Goal: Information Seeking & Learning: Find specific page/section

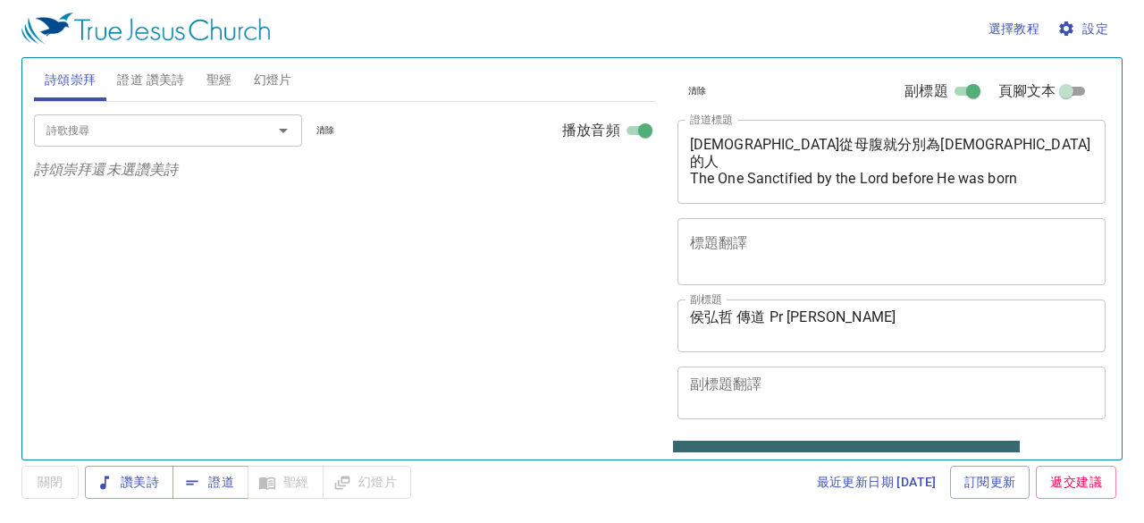
click at [175, 72] on span "證道 讚美詩" at bounding box center [150, 80] width 67 height 22
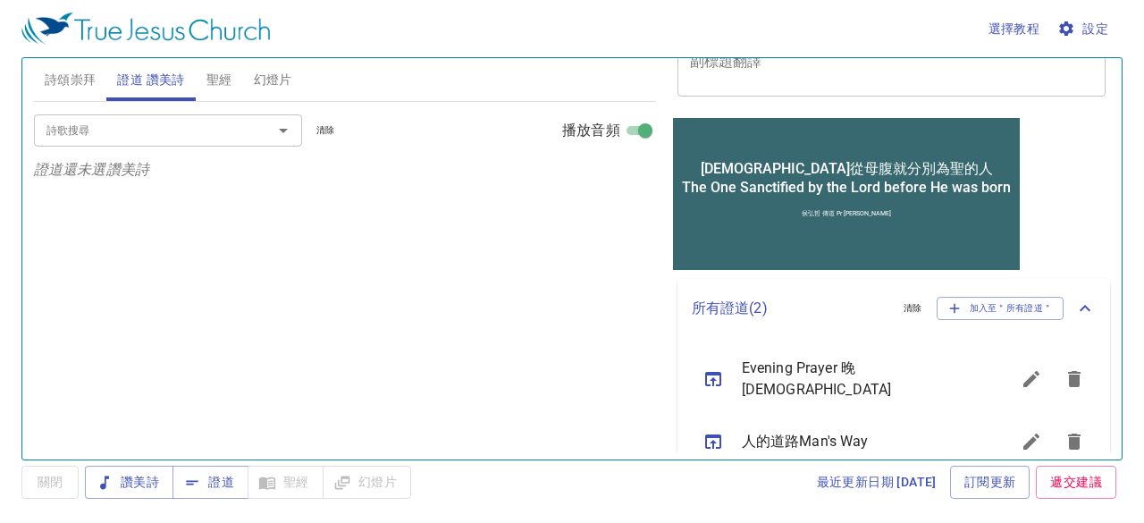
scroll to position [343, 0]
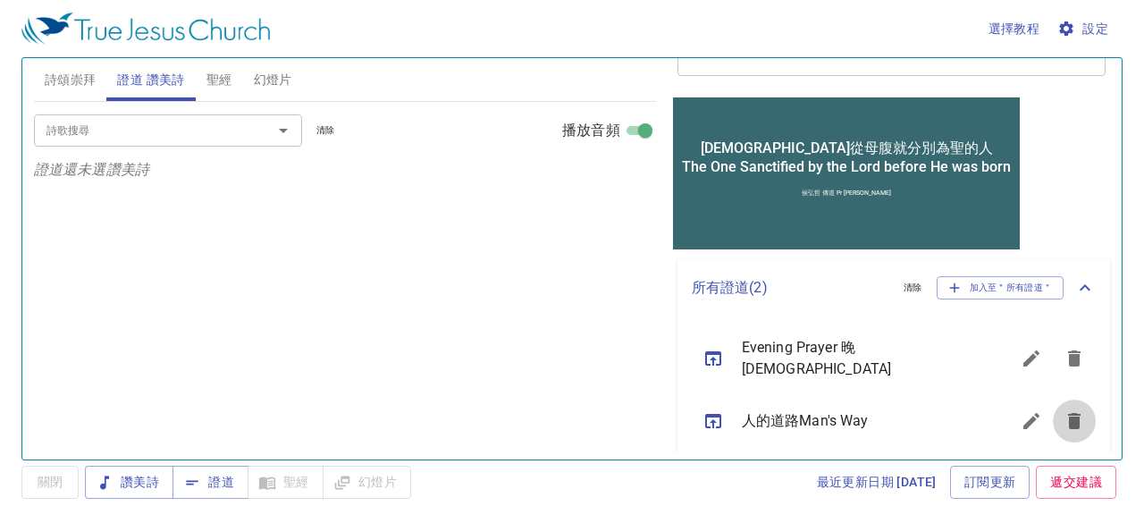
click at [1068, 417] on icon "sermon lineup list" at bounding box center [1074, 421] width 13 height 16
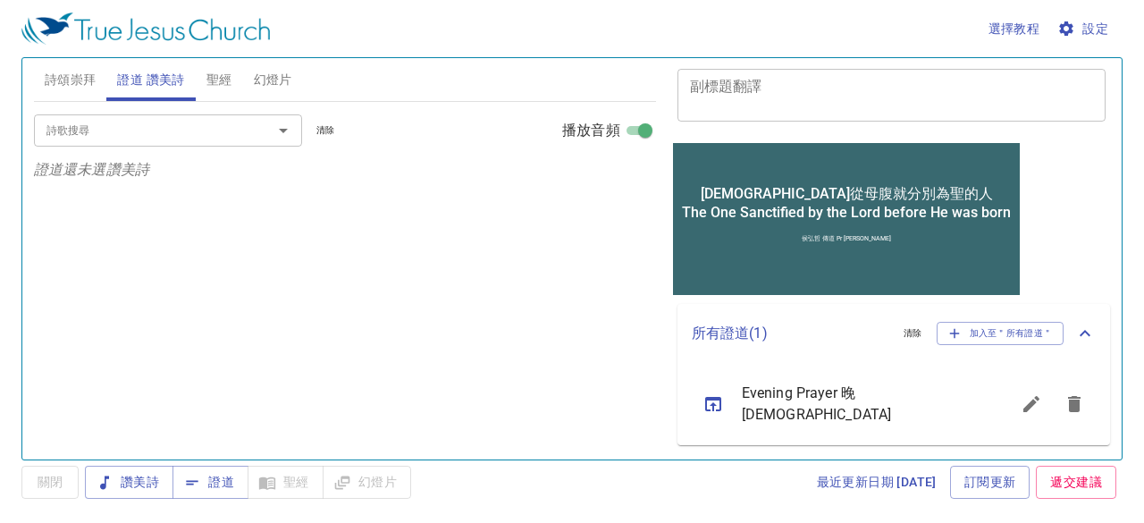
scroll to position [286, 0]
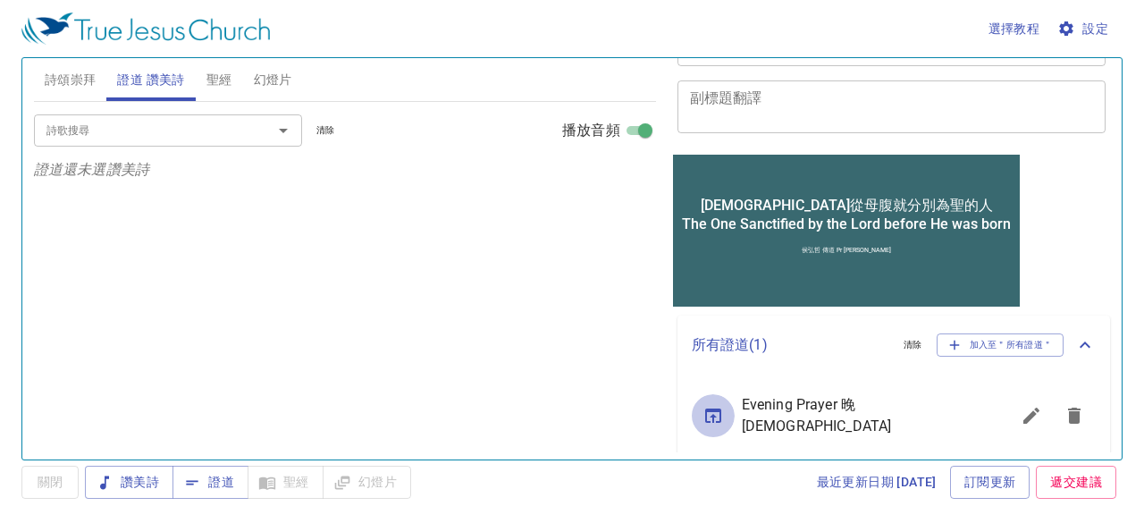
click at [708, 412] on icon "sermon lineup list" at bounding box center [712, 415] width 21 height 21
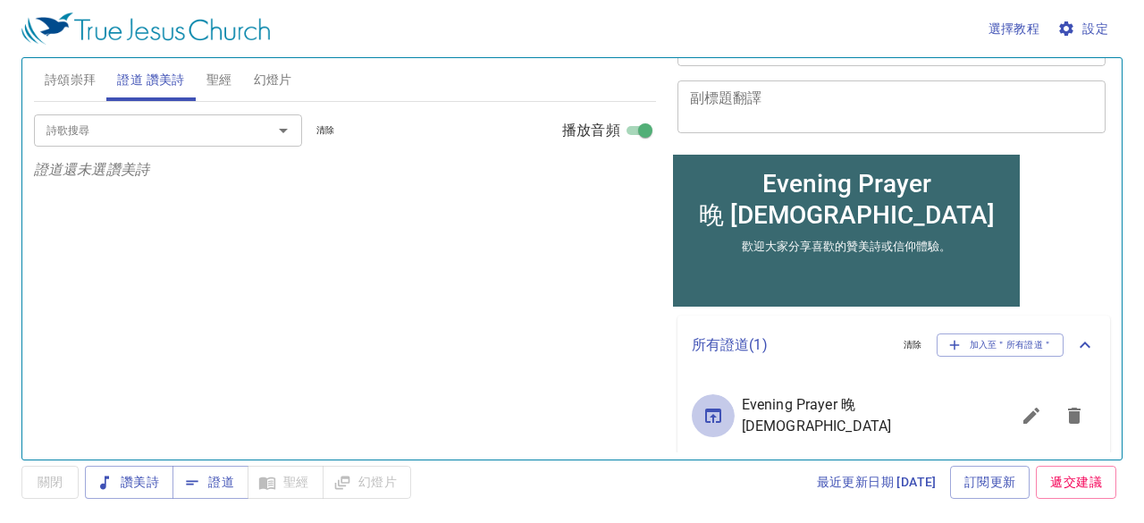
scroll to position [268, 0]
click at [218, 487] on span "證道" at bounding box center [210, 482] width 47 height 22
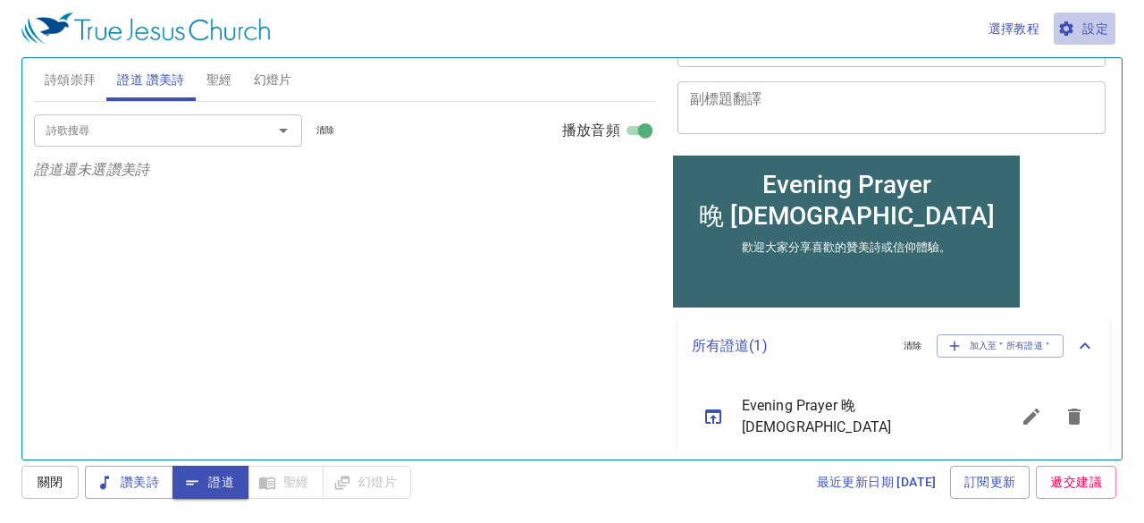
click at [1089, 32] on span "設定" at bounding box center [1083, 29] width 47 height 22
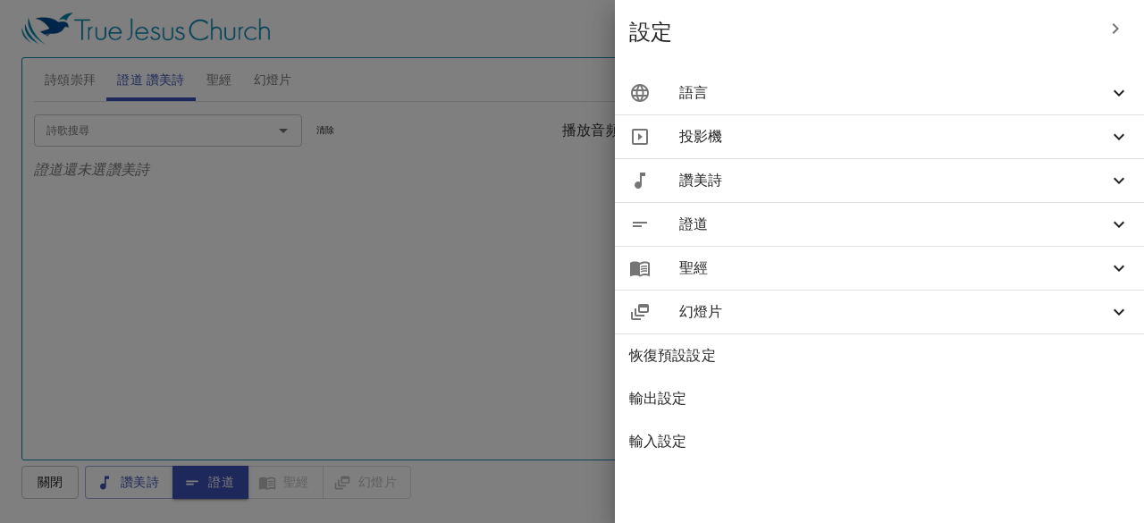
click at [954, 224] on span "證道" at bounding box center [893, 224] width 429 height 21
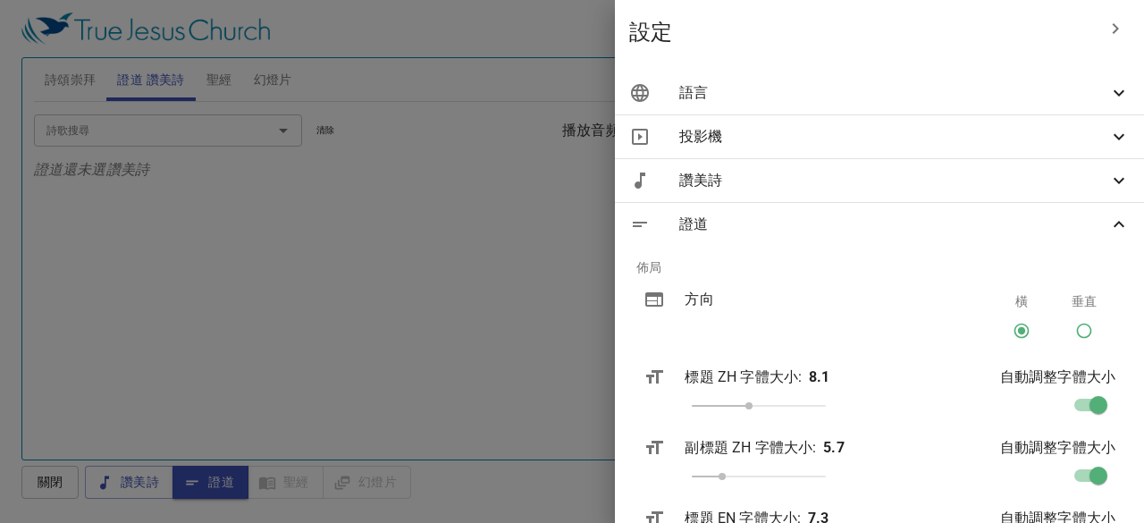
click at [1108, 224] on icon at bounding box center [1118, 224] width 21 height 21
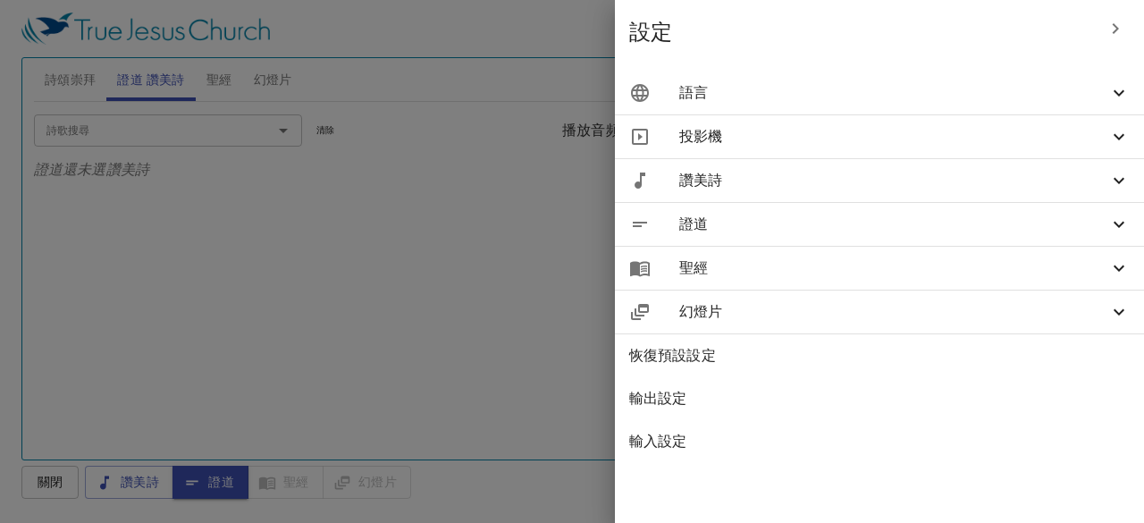
click at [1111, 221] on icon at bounding box center [1118, 224] width 21 height 21
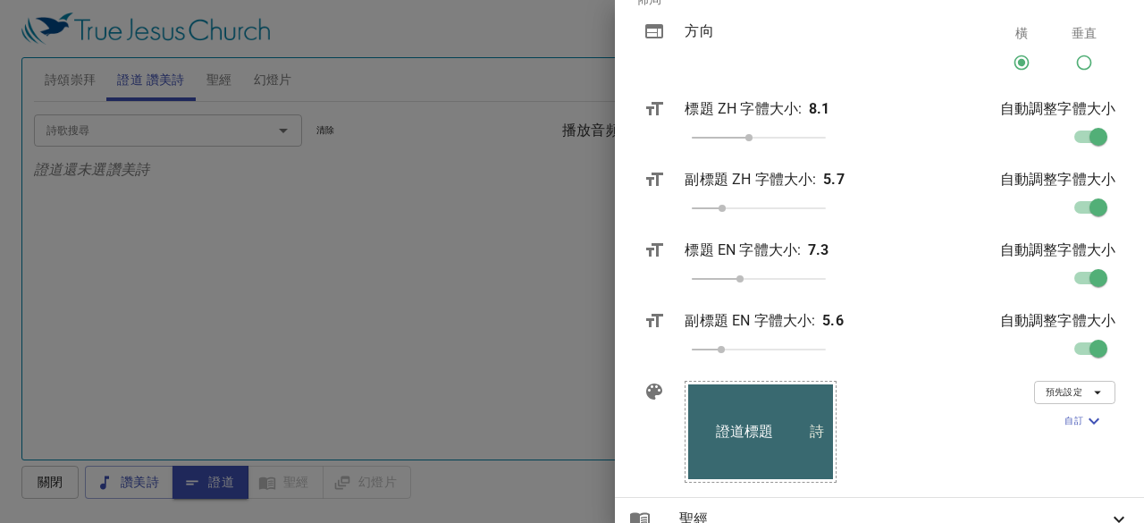
click at [1089, 398] on icon "button" at bounding box center [1097, 392] width 16 height 16
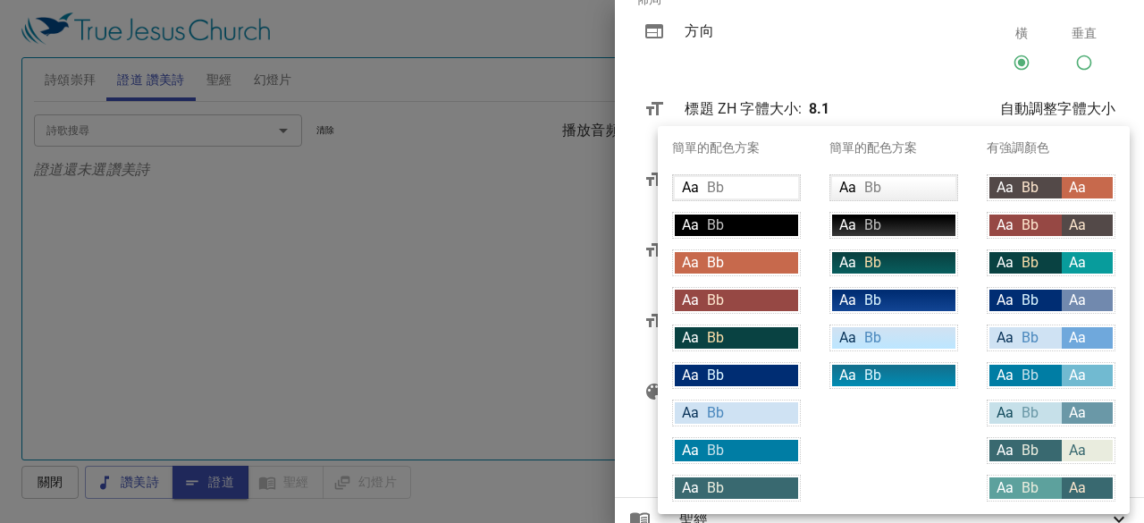
click at [1026, 190] on span "Bb" at bounding box center [1029, 187] width 17 height 17
type input "#534948"
type input "#fce5cd"
type input "#c7694c"
type input "#ffffff"
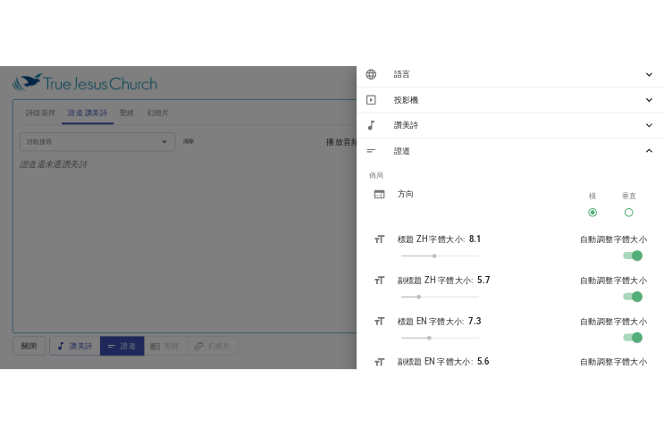
scroll to position [0, 0]
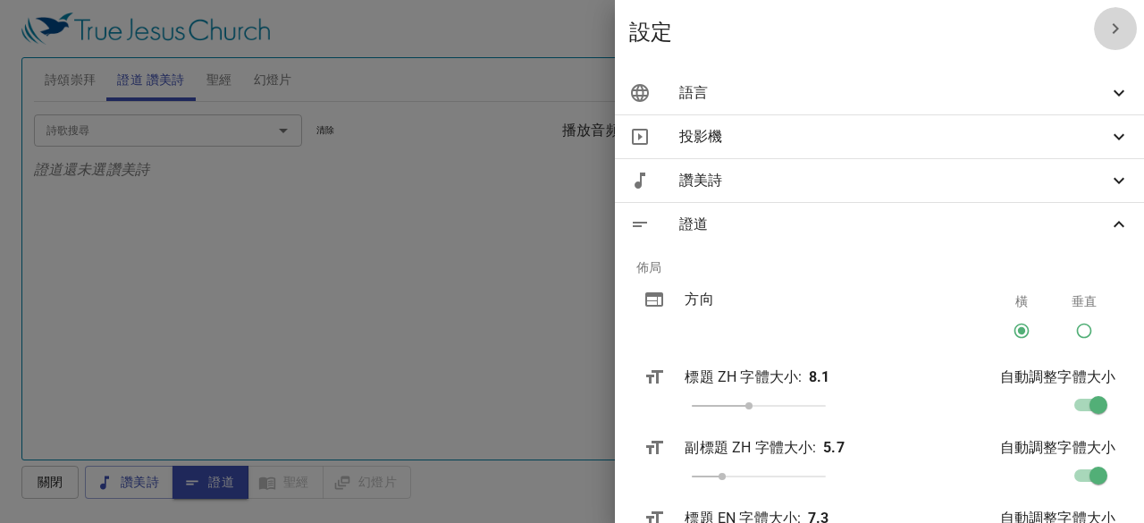
click at [1104, 29] on icon "button" at bounding box center [1114, 28] width 21 height 21
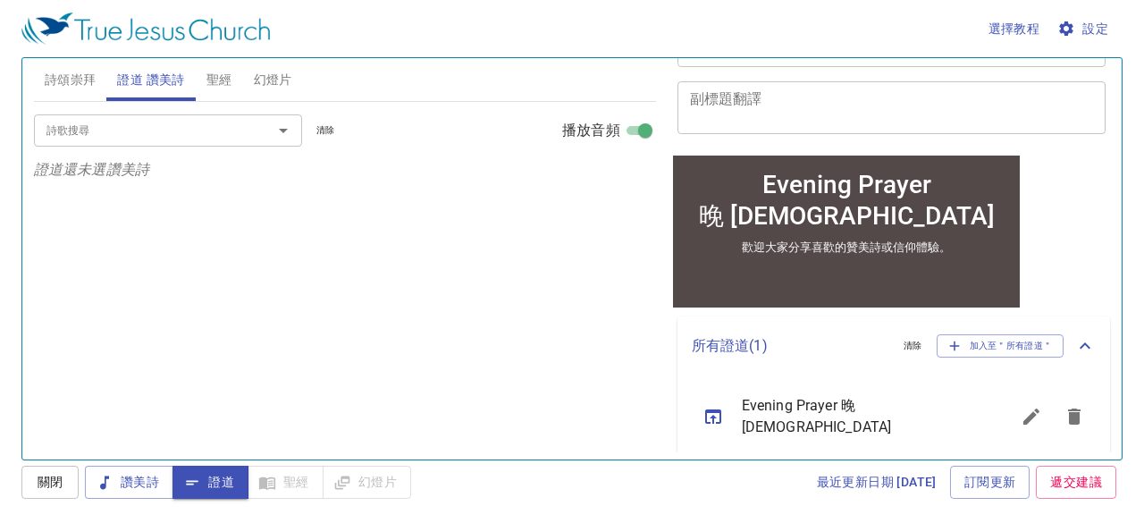
click at [173, 124] on input "詩歌搜尋" at bounding box center [141, 130] width 205 height 21
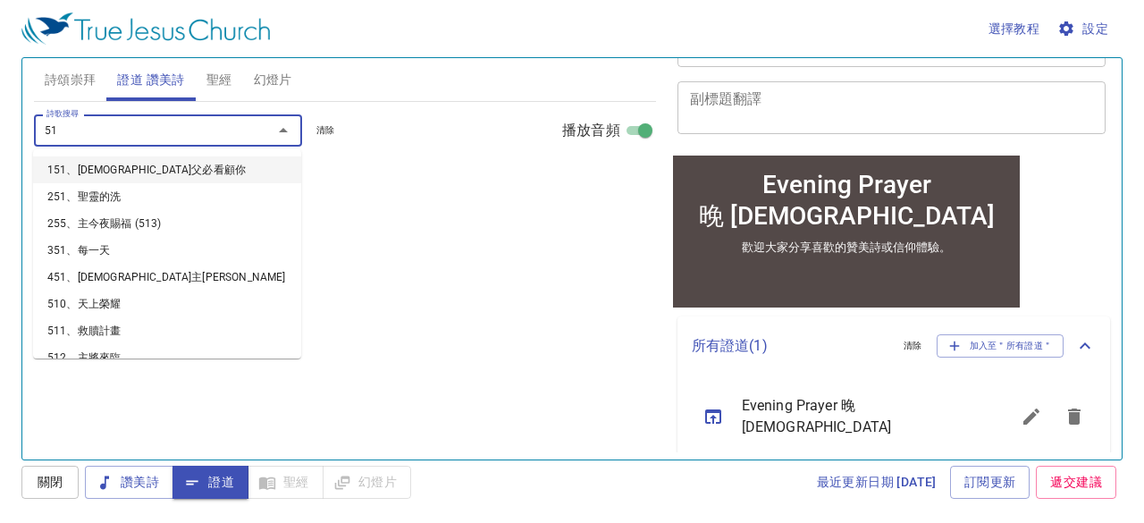
type input "510"
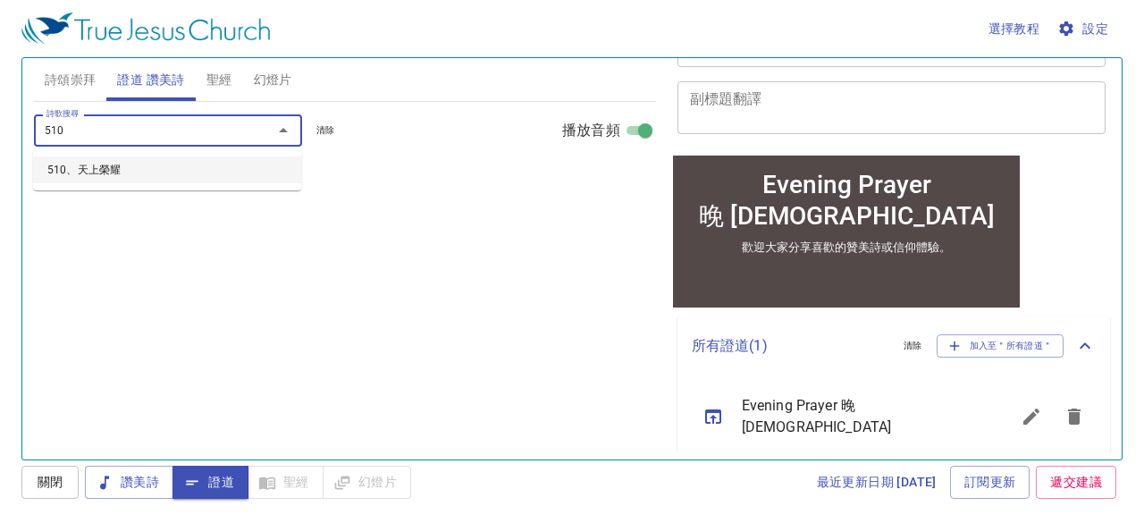
click at [120, 169] on li "510、天上榮耀" at bounding box center [167, 169] width 268 height 27
select select "1"
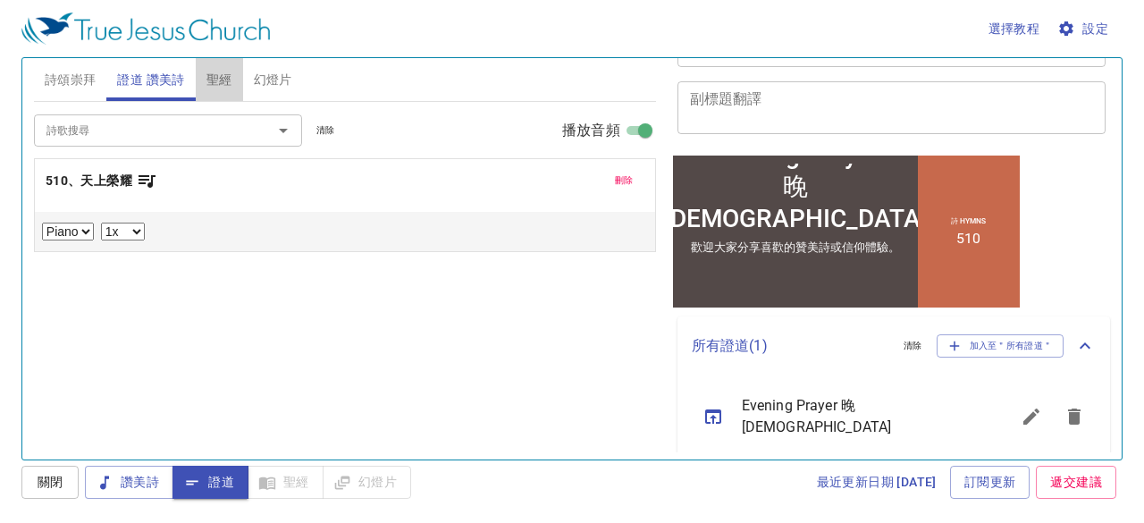
click at [216, 81] on span "聖經" at bounding box center [219, 80] width 26 height 22
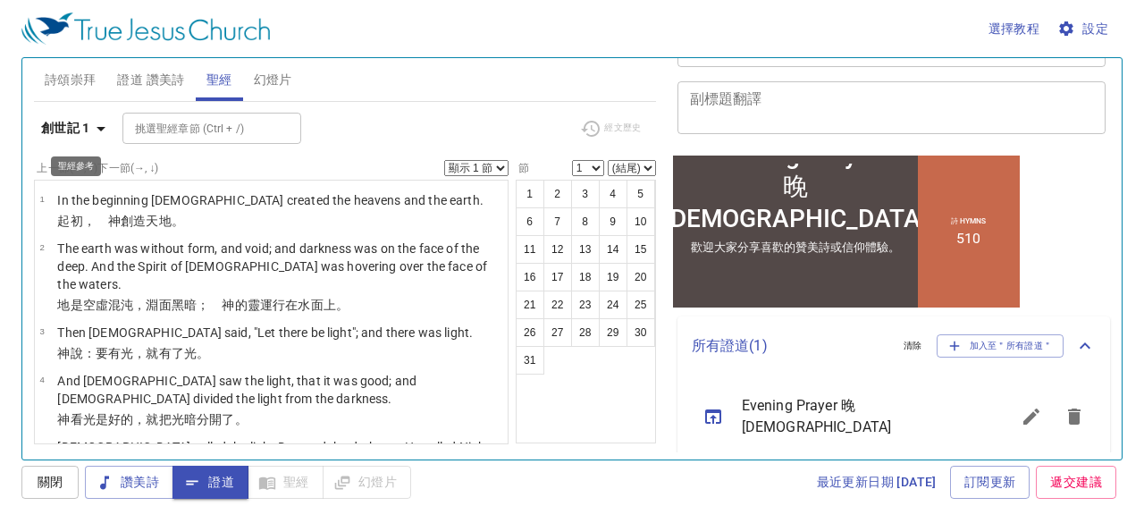
click at [99, 127] on icon "button" at bounding box center [100, 129] width 9 height 4
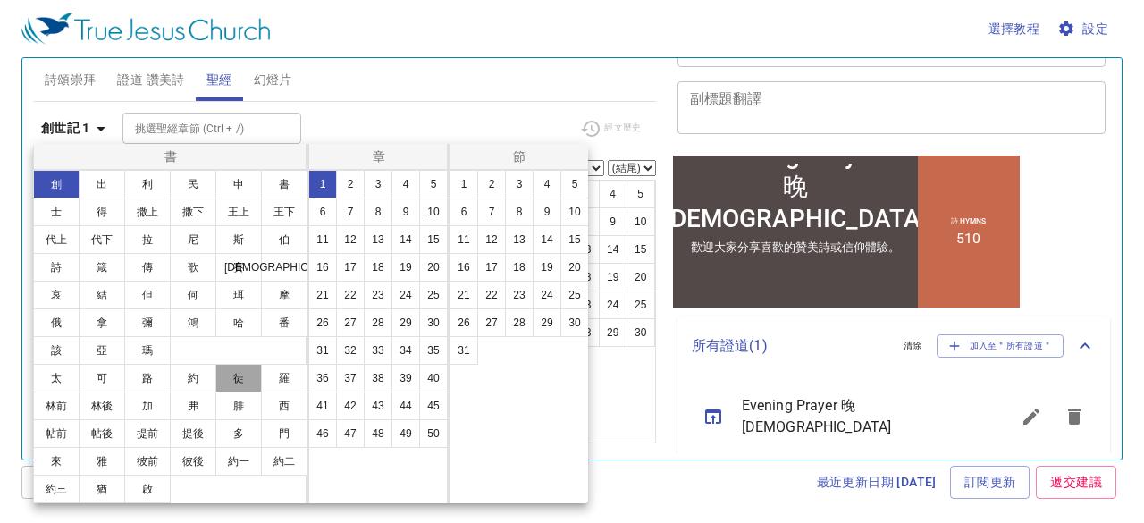
click at [236, 377] on button "徒" at bounding box center [238, 378] width 46 height 29
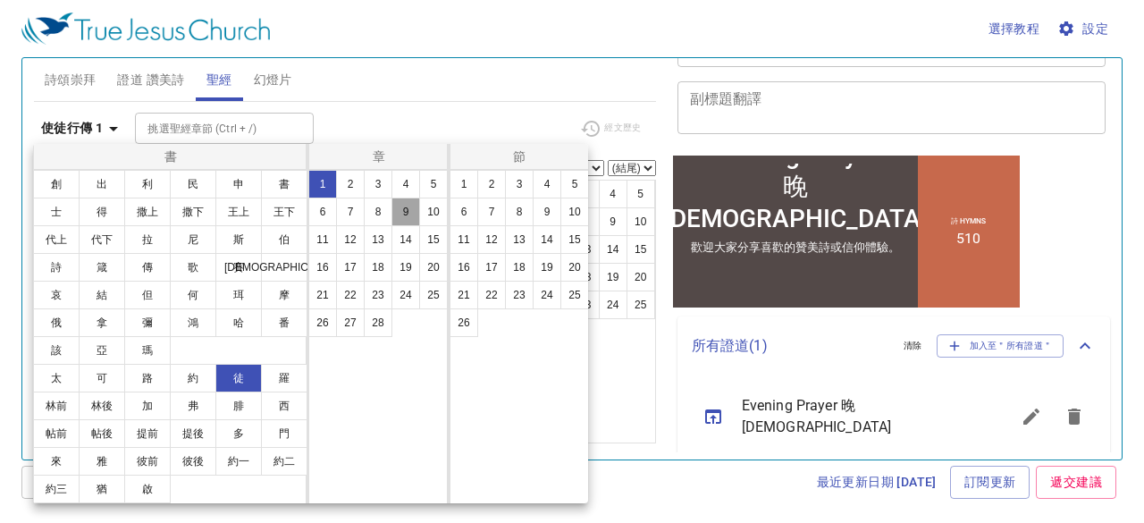
click at [398, 213] on button "9" at bounding box center [405, 211] width 29 height 29
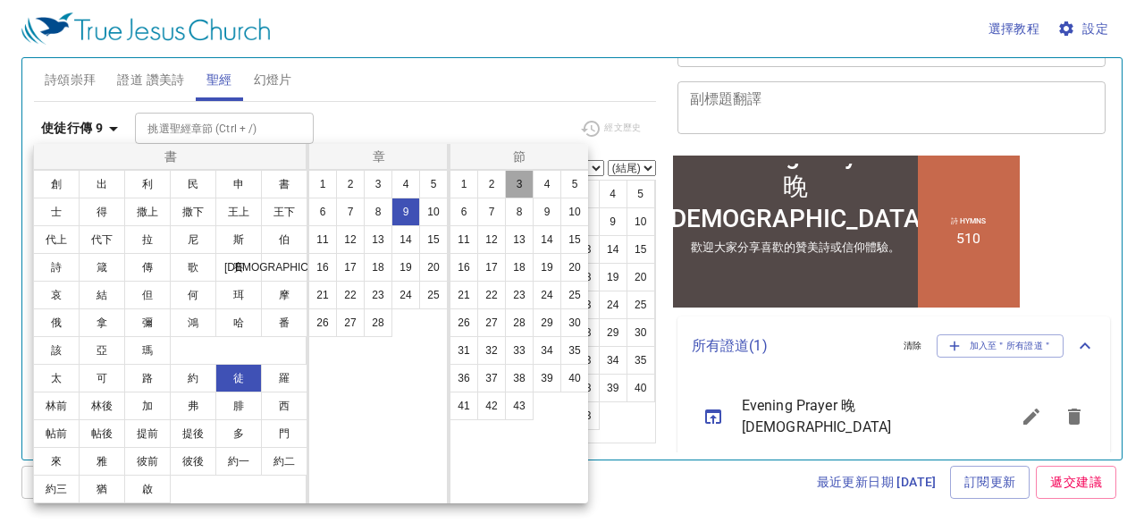
click at [515, 182] on button "3" at bounding box center [519, 184] width 29 height 29
select select "3"
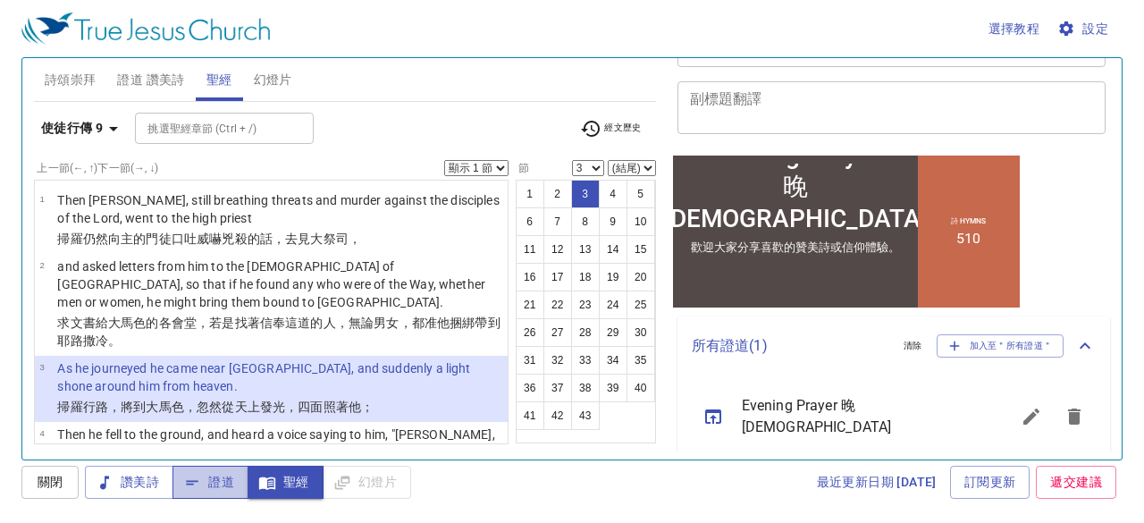
click at [224, 482] on span "證道" at bounding box center [210, 482] width 47 height 22
click at [939, 29] on div "選擇教程 設定" at bounding box center [568, 28] width 1094 height 57
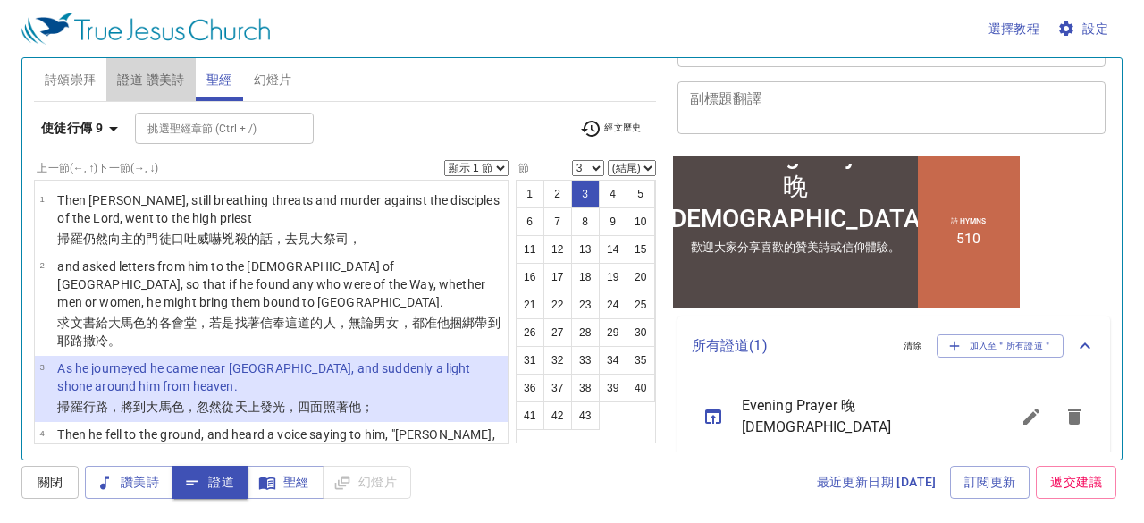
click at [161, 76] on span "證道 讚美詩" at bounding box center [150, 80] width 67 height 22
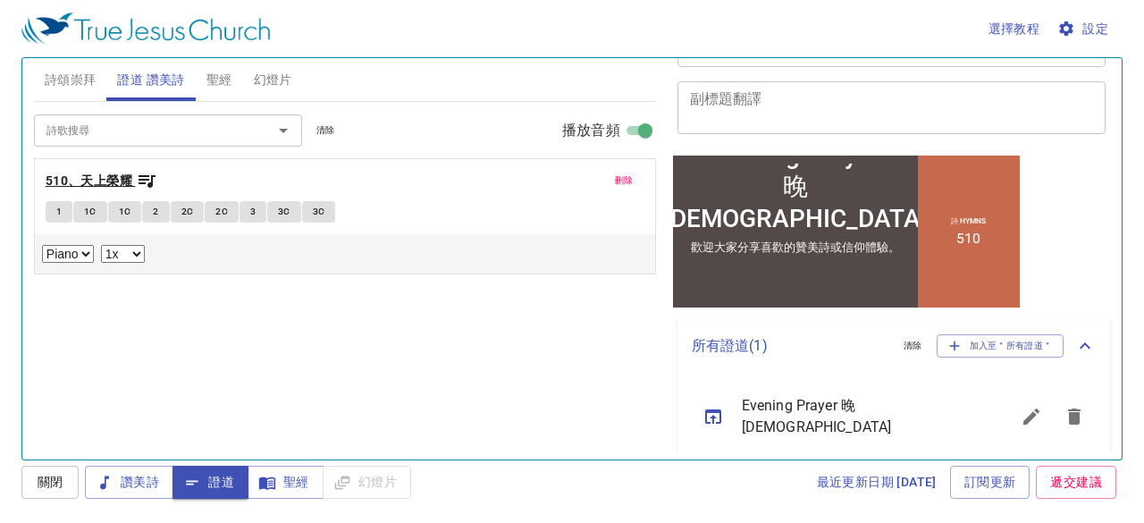
click at [111, 178] on b "510、天上榮耀" at bounding box center [89, 181] width 87 height 22
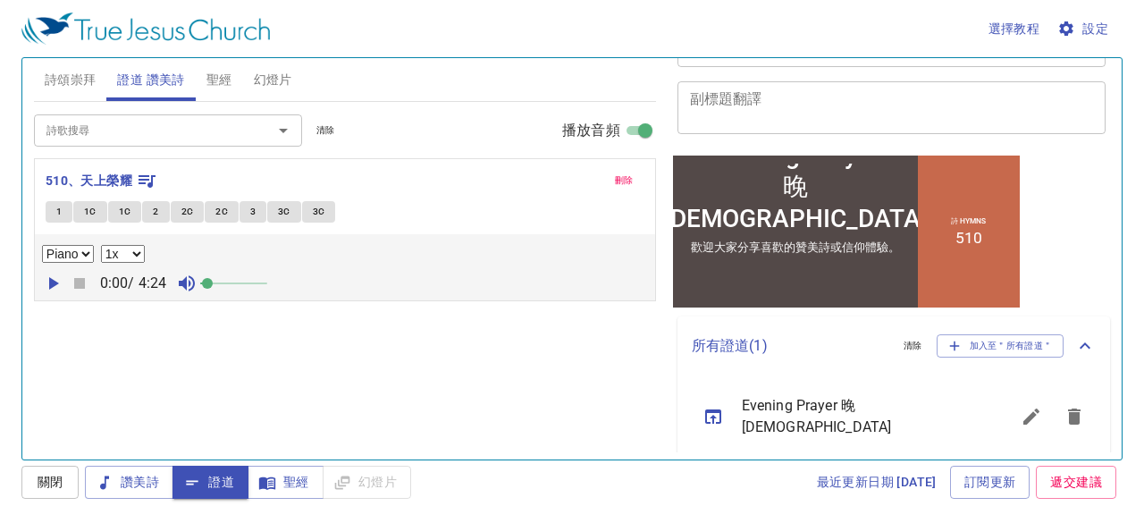
click at [213, 283] on span at bounding box center [207, 283] width 11 height 11
click at [57, 210] on span "1" at bounding box center [58, 212] width 5 height 16
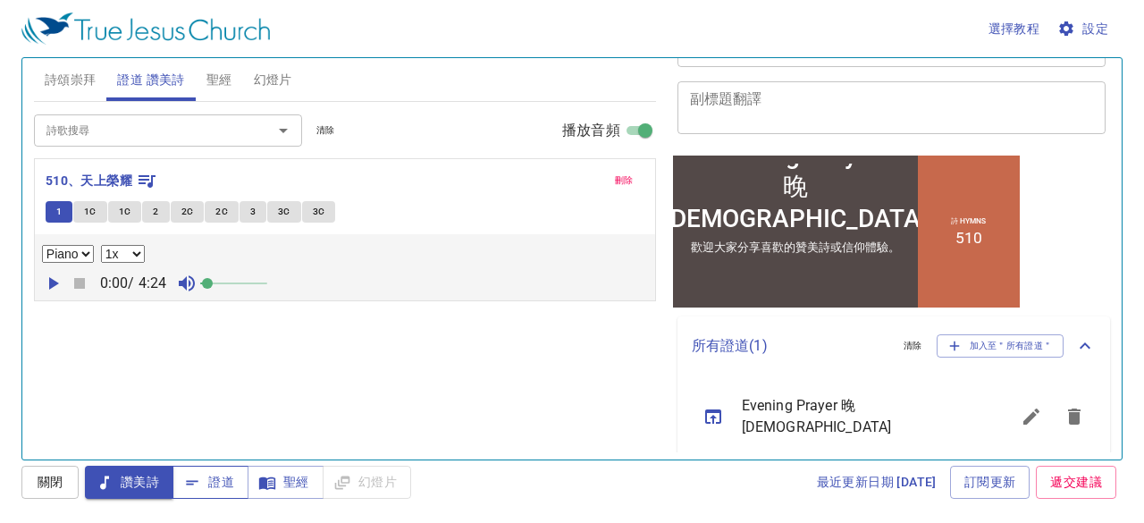
click at [208, 474] on span "證道" at bounding box center [210, 482] width 47 height 22
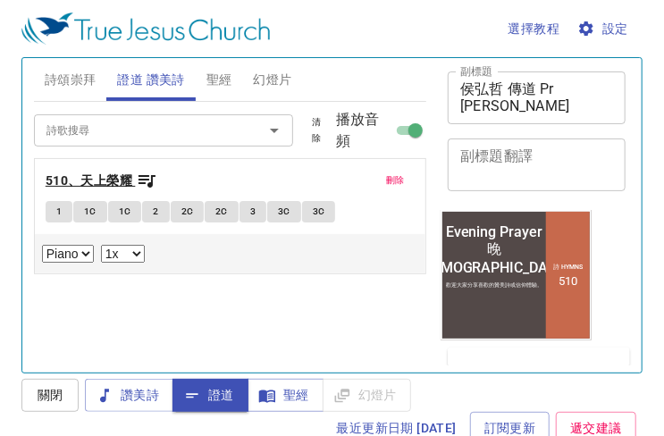
click at [112, 178] on b "510、天上榮耀" at bounding box center [89, 181] width 87 height 22
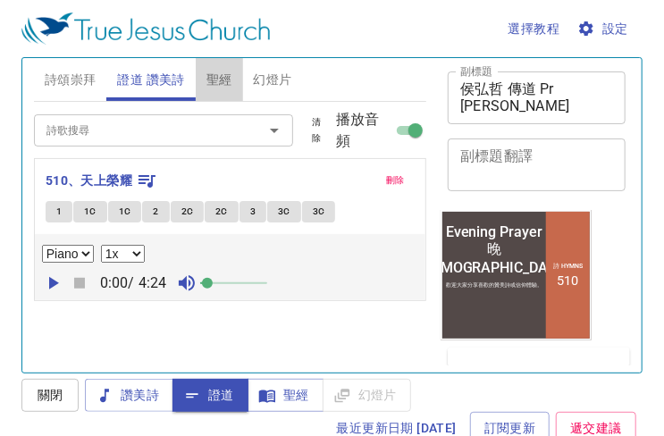
click at [216, 78] on span "聖經" at bounding box center [219, 80] width 26 height 22
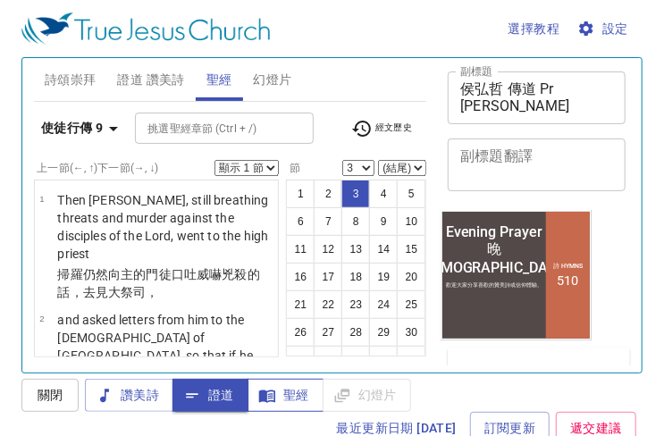
click at [292, 396] on span "聖經" at bounding box center [285, 395] width 47 height 22
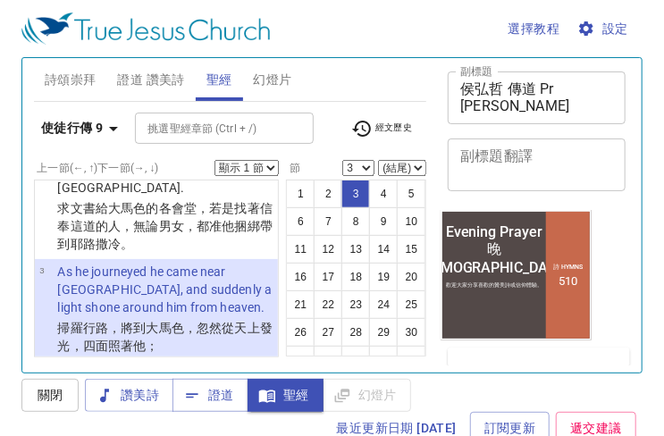
scroll to position [268, 0]
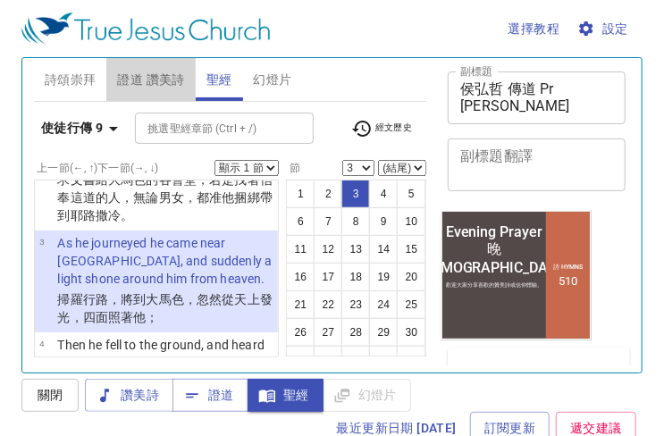
click at [144, 73] on span "證道 讚美詩" at bounding box center [150, 80] width 67 height 22
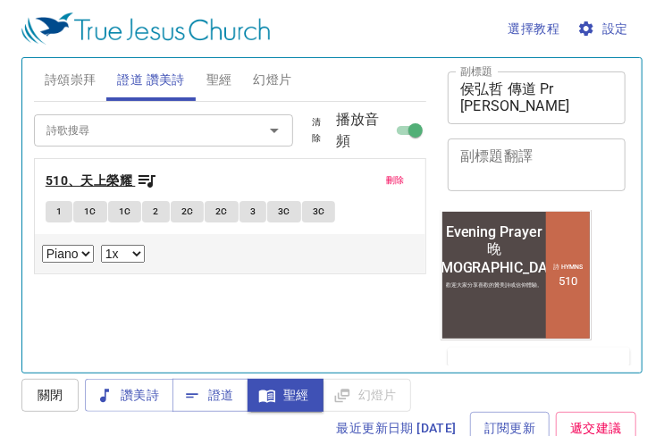
click at [107, 177] on b "510、天上榮耀" at bounding box center [89, 181] width 87 height 22
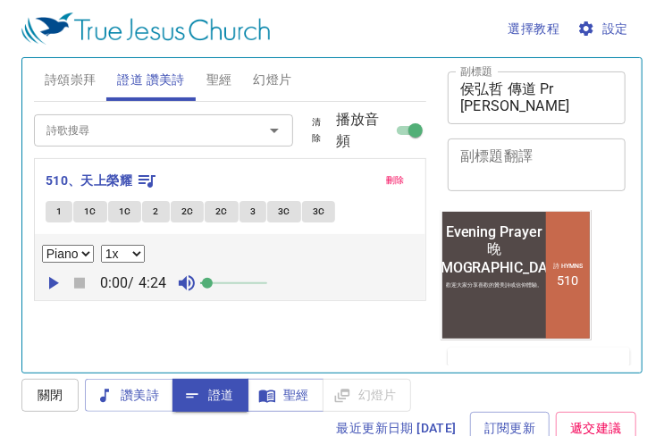
click at [48, 279] on icon "button" at bounding box center [52, 282] width 21 height 21
click at [56, 213] on span "1" at bounding box center [58, 212] width 5 height 16
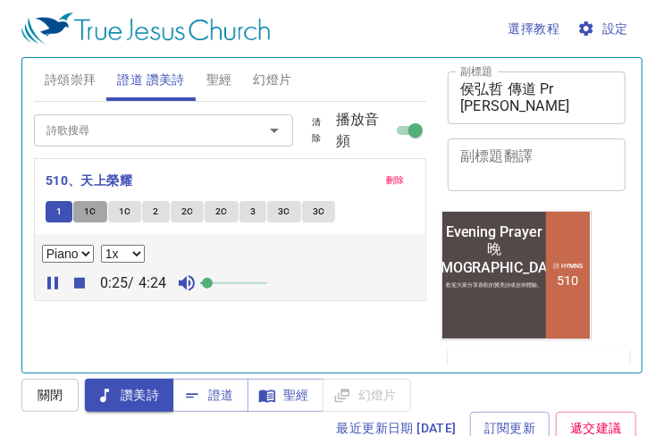
click at [91, 214] on span "1C" at bounding box center [90, 212] width 13 height 16
click at [125, 211] on span "1C" at bounding box center [125, 212] width 13 height 16
click at [160, 213] on button "2" at bounding box center [155, 211] width 27 height 21
click at [173, 208] on button "2C" at bounding box center [188, 211] width 34 height 21
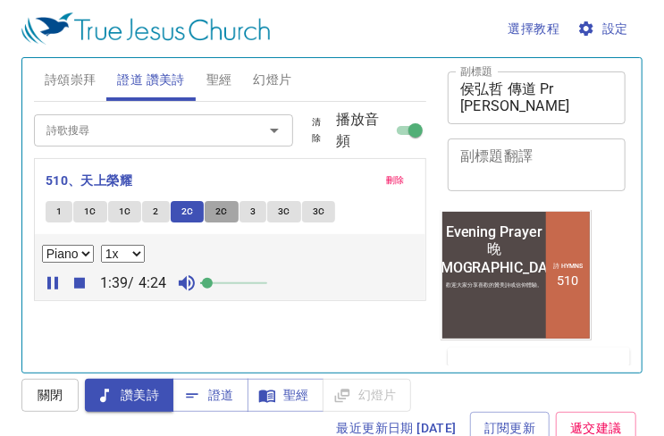
click at [223, 212] on span "2C" at bounding box center [221, 212] width 13 height 16
click at [250, 210] on span "3" at bounding box center [252, 212] width 5 height 16
click at [286, 208] on span "3C" at bounding box center [284, 212] width 13 height 16
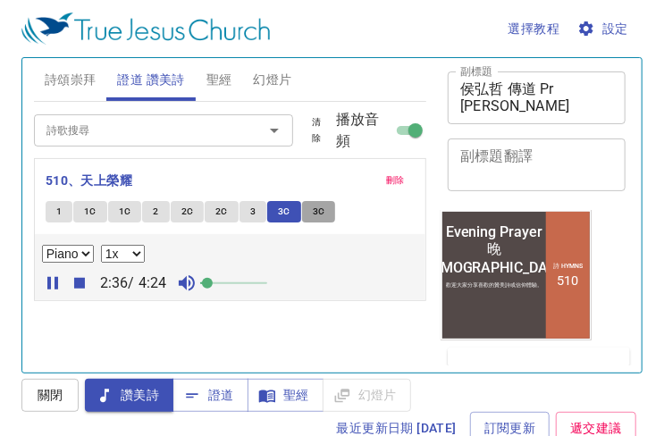
click at [320, 209] on span "3C" at bounding box center [319, 212] width 13 height 16
click at [69, 210] on button "1" at bounding box center [59, 211] width 27 height 21
click at [90, 214] on span "1C" at bounding box center [90, 212] width 13 height 16
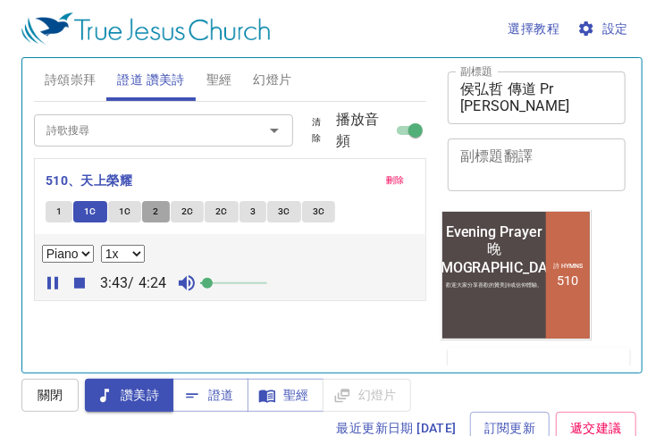
click at [154, 214] on span "2" at bounding box center [155, 212] width 5 height 16
click at [181, 212] on span "2C" at bounding box center [187, 212] width 13 height 16
click at [252, 210] on span "3" at bounding box center [252, 212] width 5 height 16
click at [288, 207] on button "3C" at bounding box center [284, 211] width 34 height 21
click at [120, 208] on span "1C" at bounding box center [125, 212] width 13 height 16
